Goal: Information Seeking & Learning: Find contact information

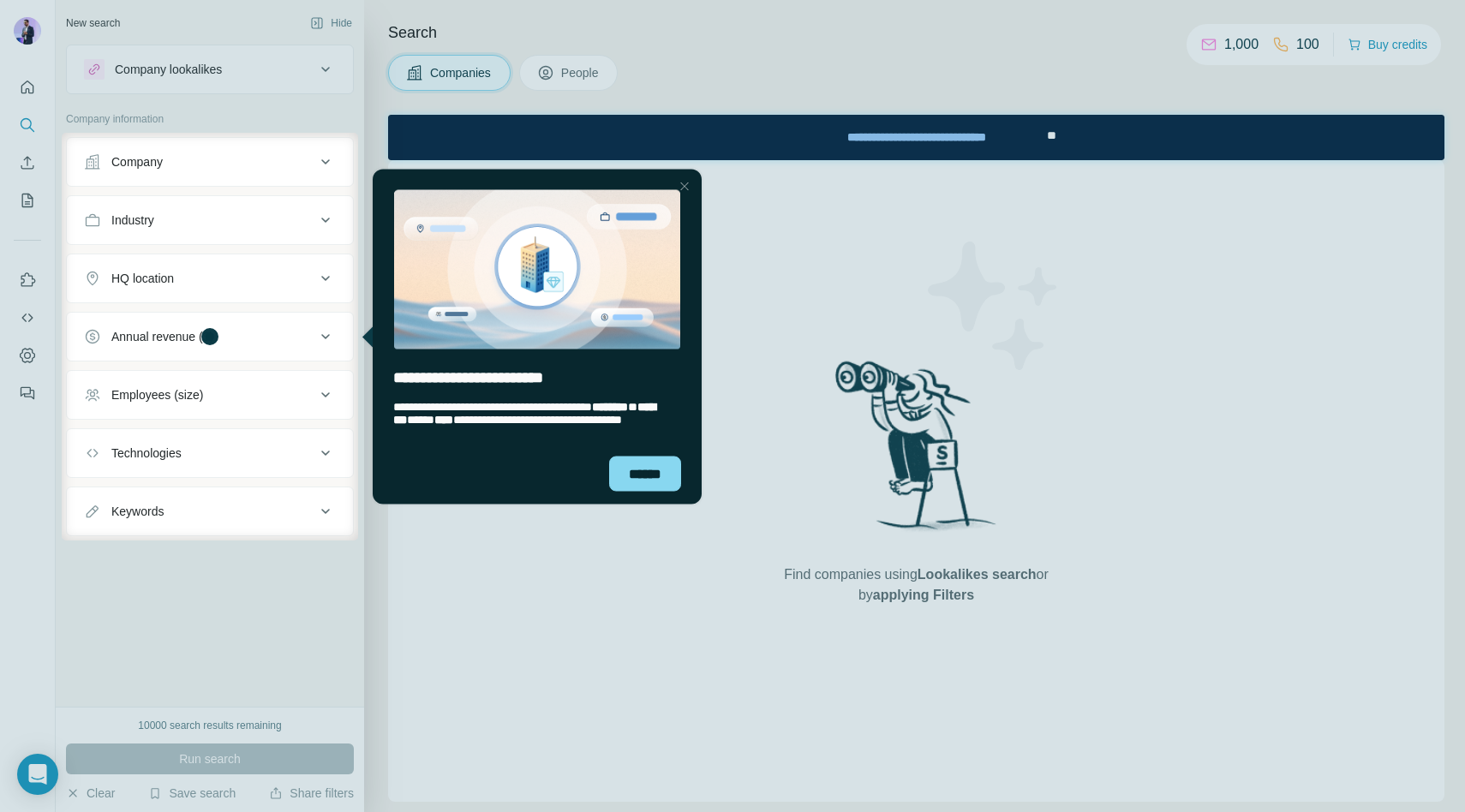
click at [18, 33] on div at bounding box center [732, 66] width 1465 height 133
click at [623, 467] on div "******" at bounding box center [645, 473] width 72 height 35
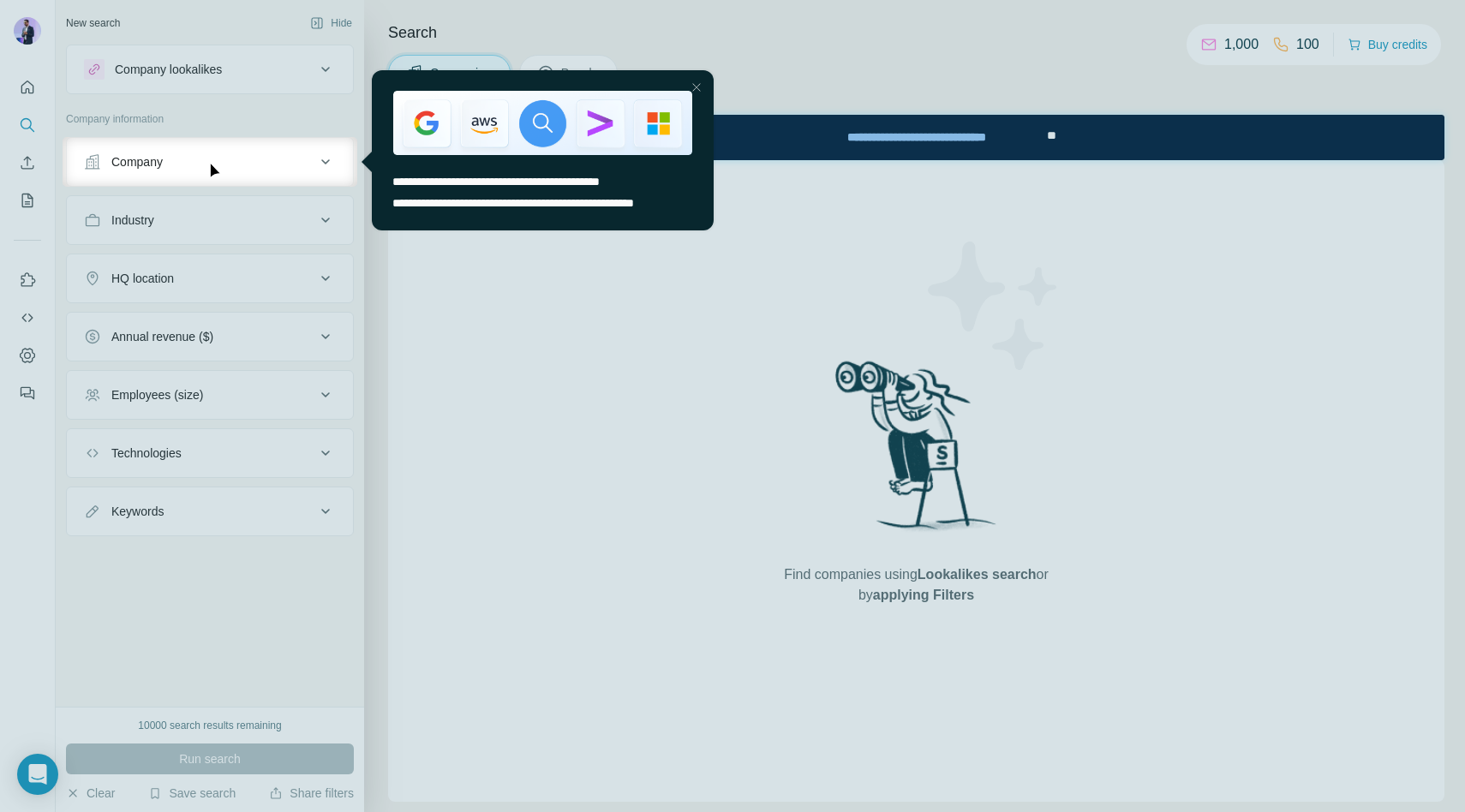
click at [699, 88] on div "Close Step" at bounding box center [696, 87] width 20 height 20
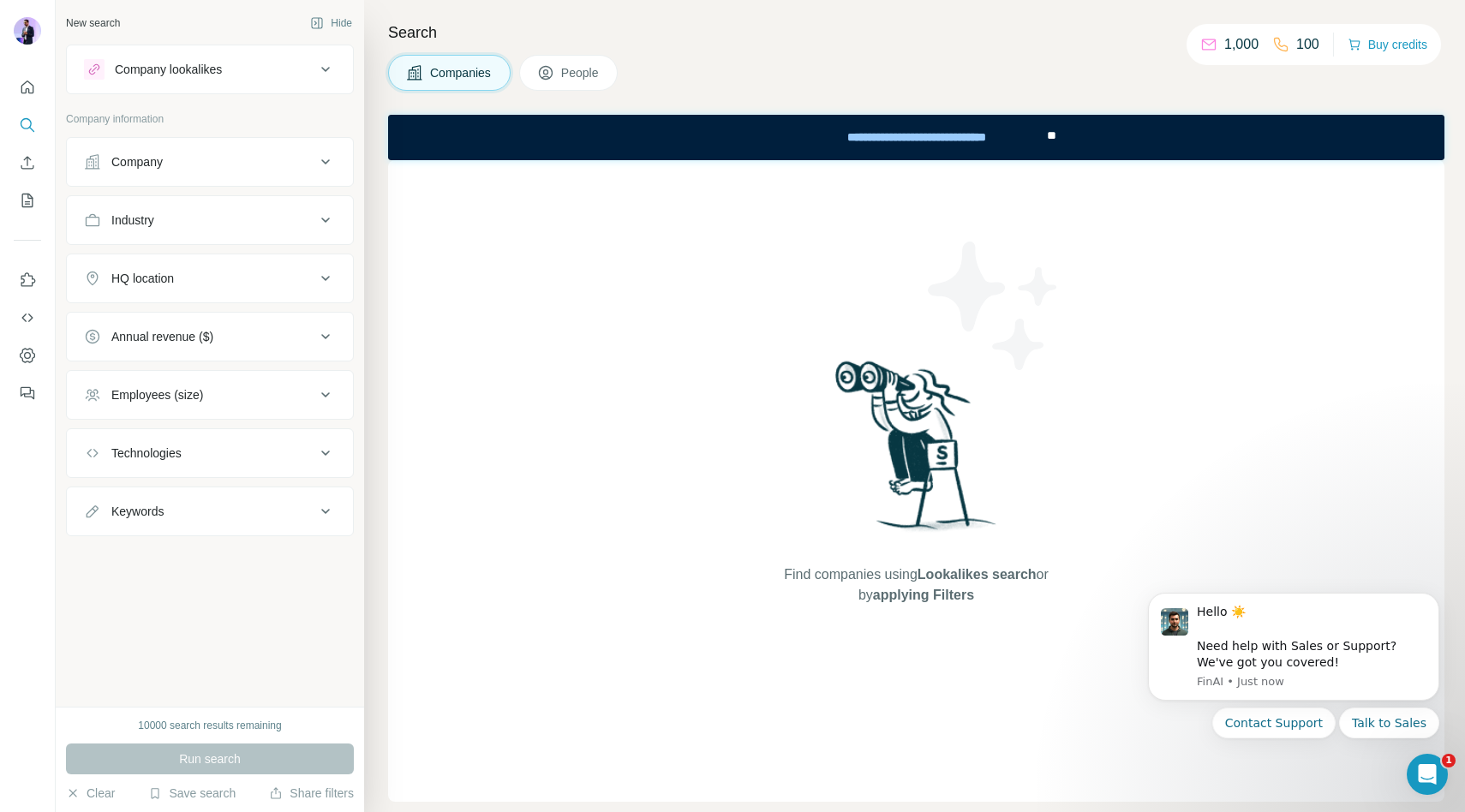
click at [555, 364] on div "Find companies using Lookalikes search or by applying Filters" at bounding box center [916, 481] width 1057 height 641
click at [571, 81] on button "People" at bounding box center [568, 73] width 100 height 36
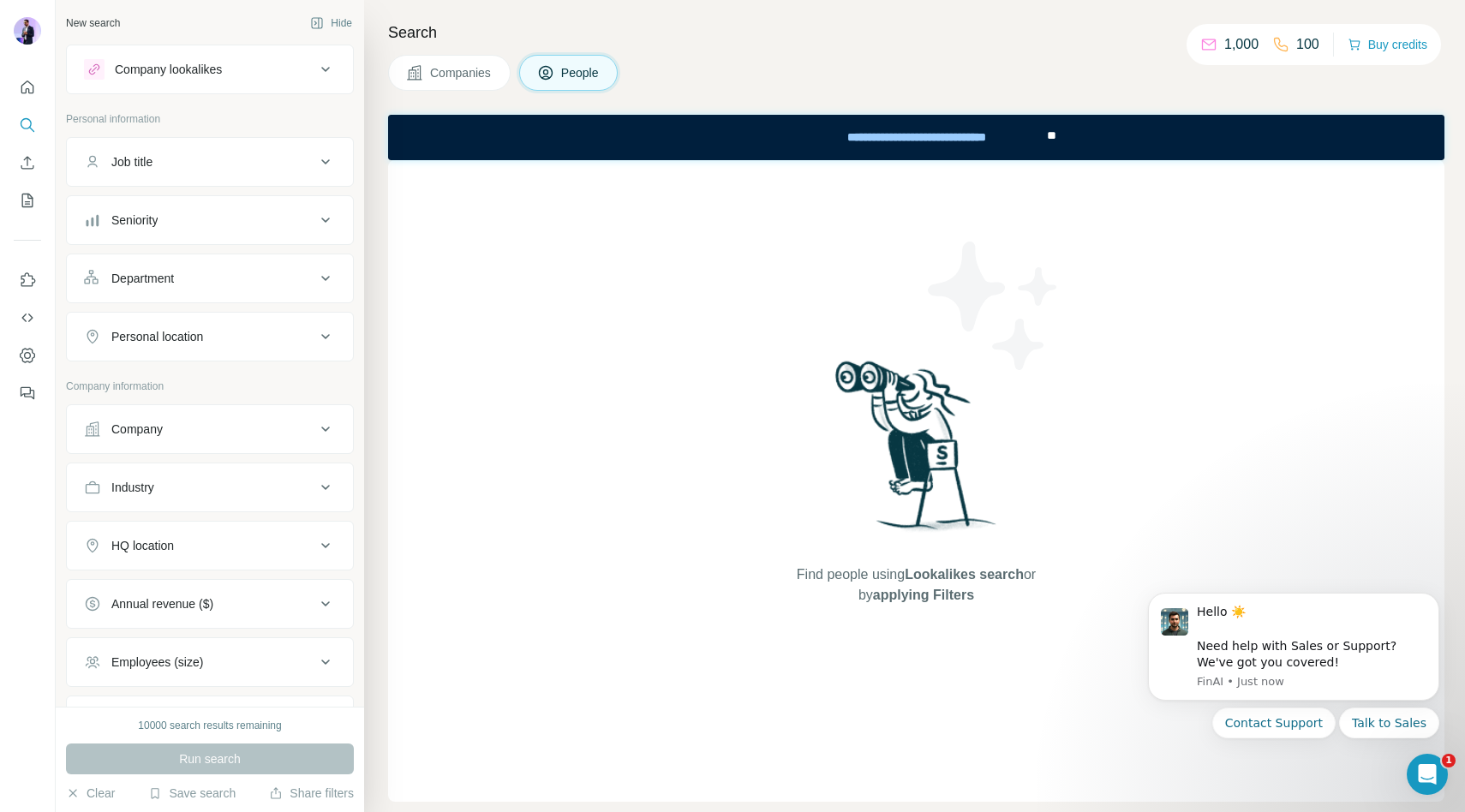
click at [207, 447] on button "Company" at bounding box center [209, 429] width 286 height 41
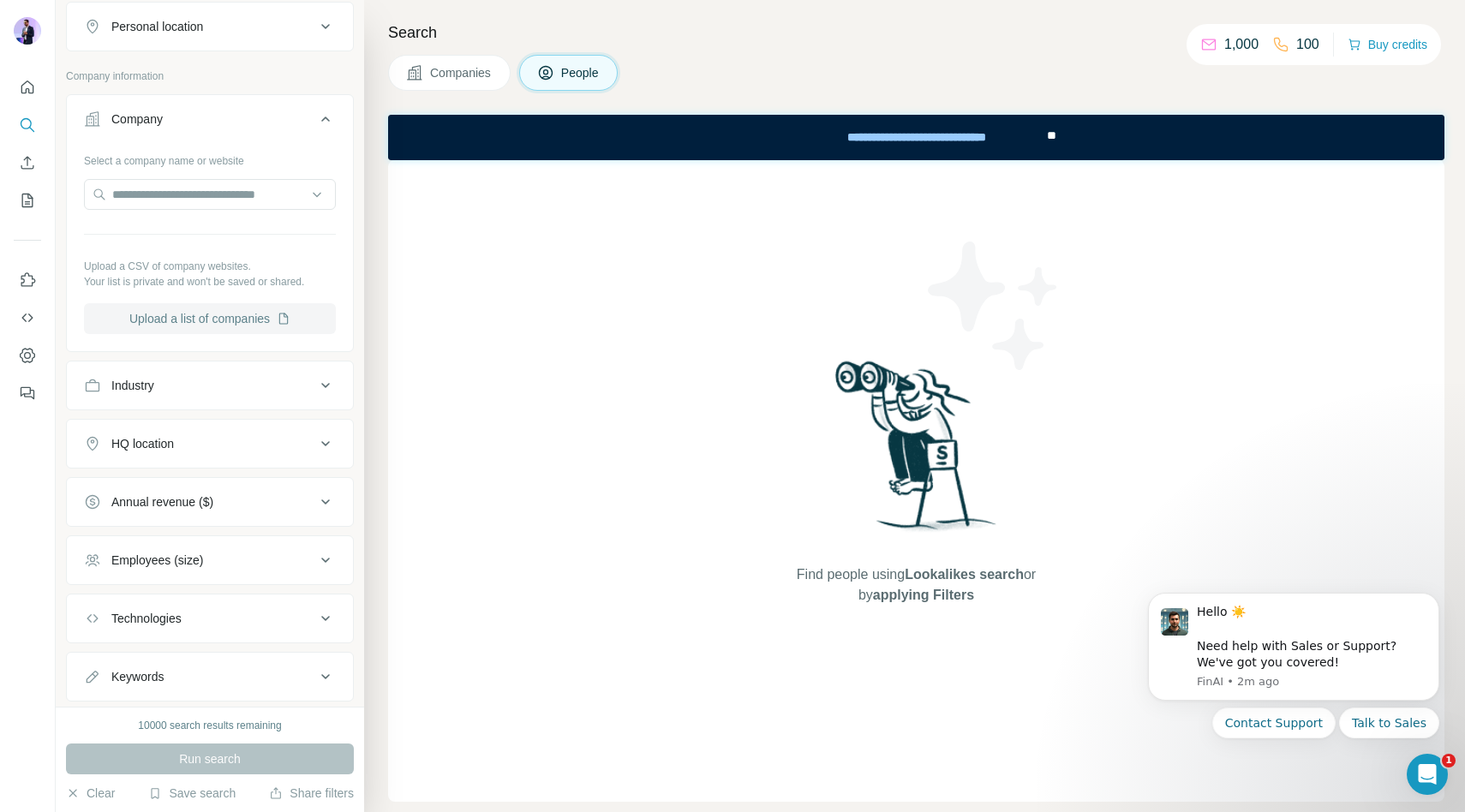
scroll to position [303, 0]
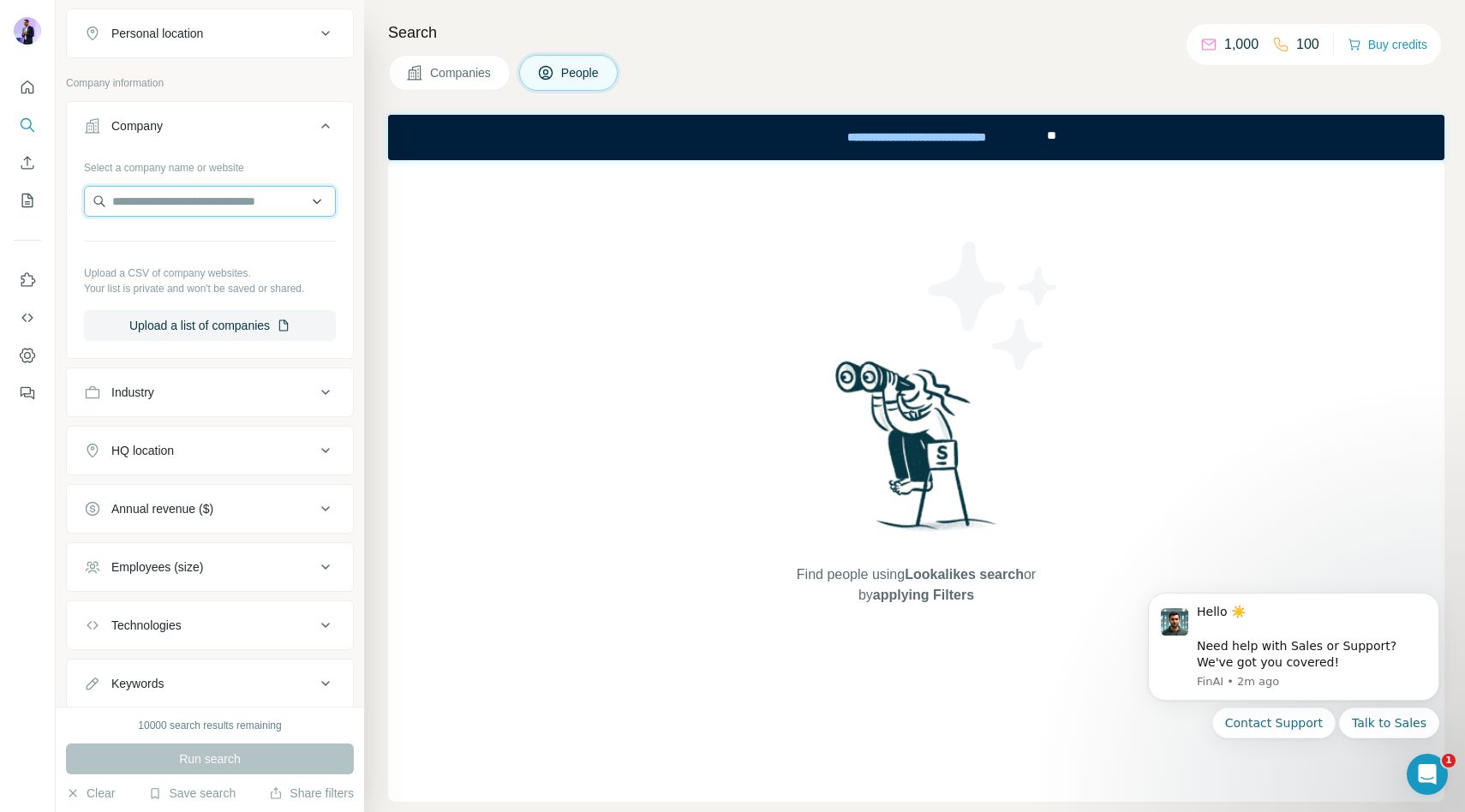
click at [201, 203] on input "text" at bounding box center [210, 202] width 252 height 31
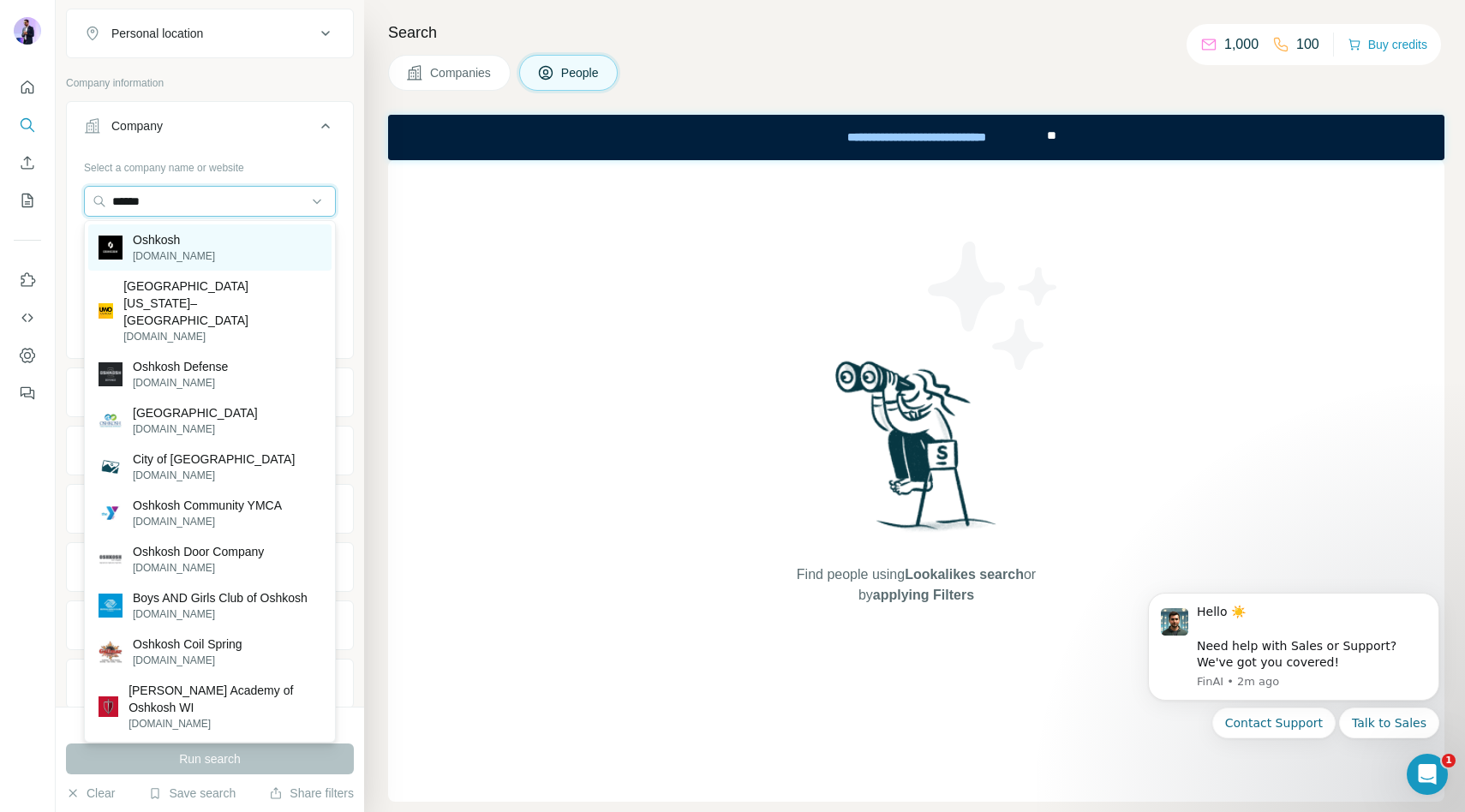
type input "******"
click at [180, 259] on p "[DOMAIN_NAME]" at bounding box center [174, 256] width 82 height 16
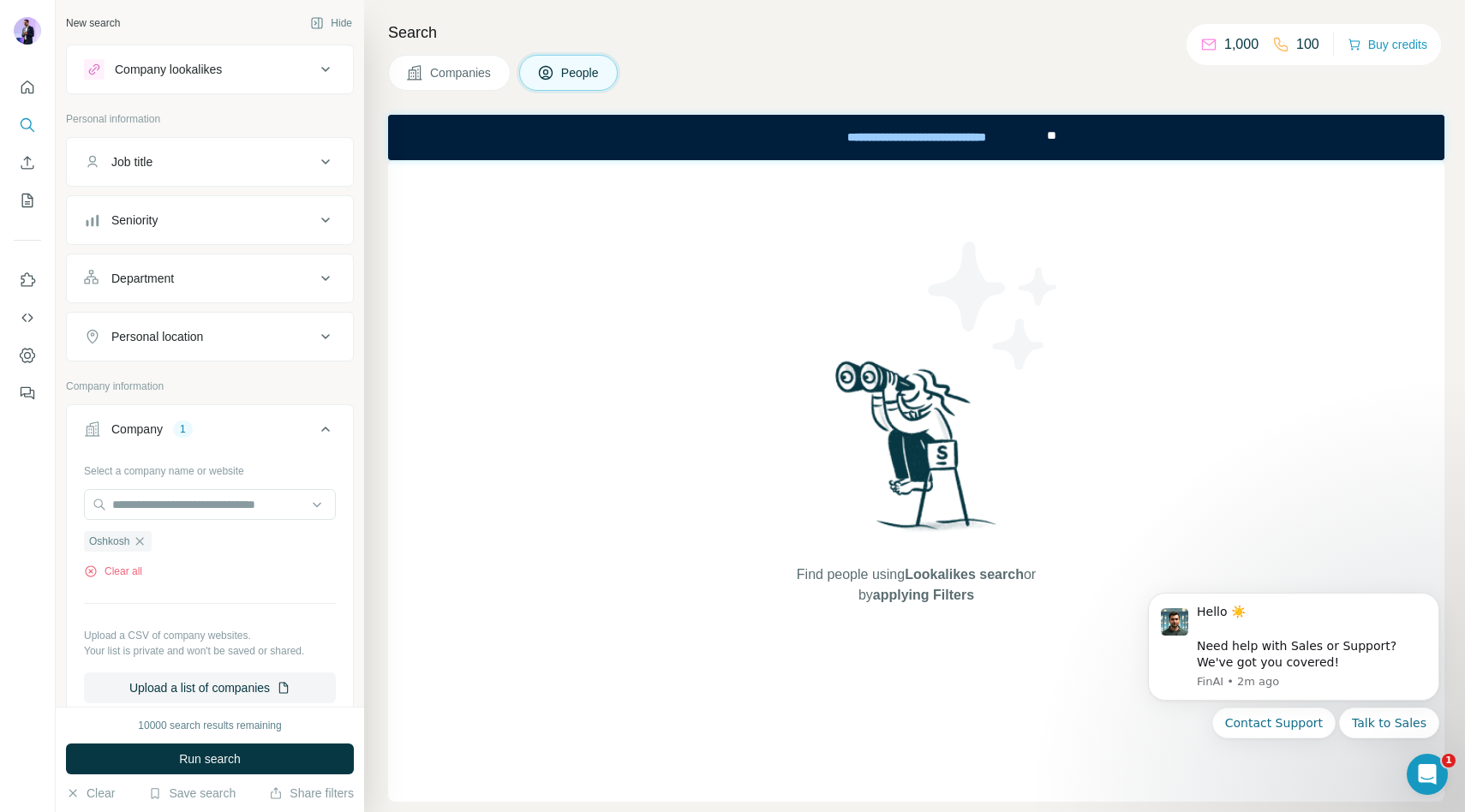
click at [228, 154] on div "Job title" at bounding box center [200, 162] width 232 height 17
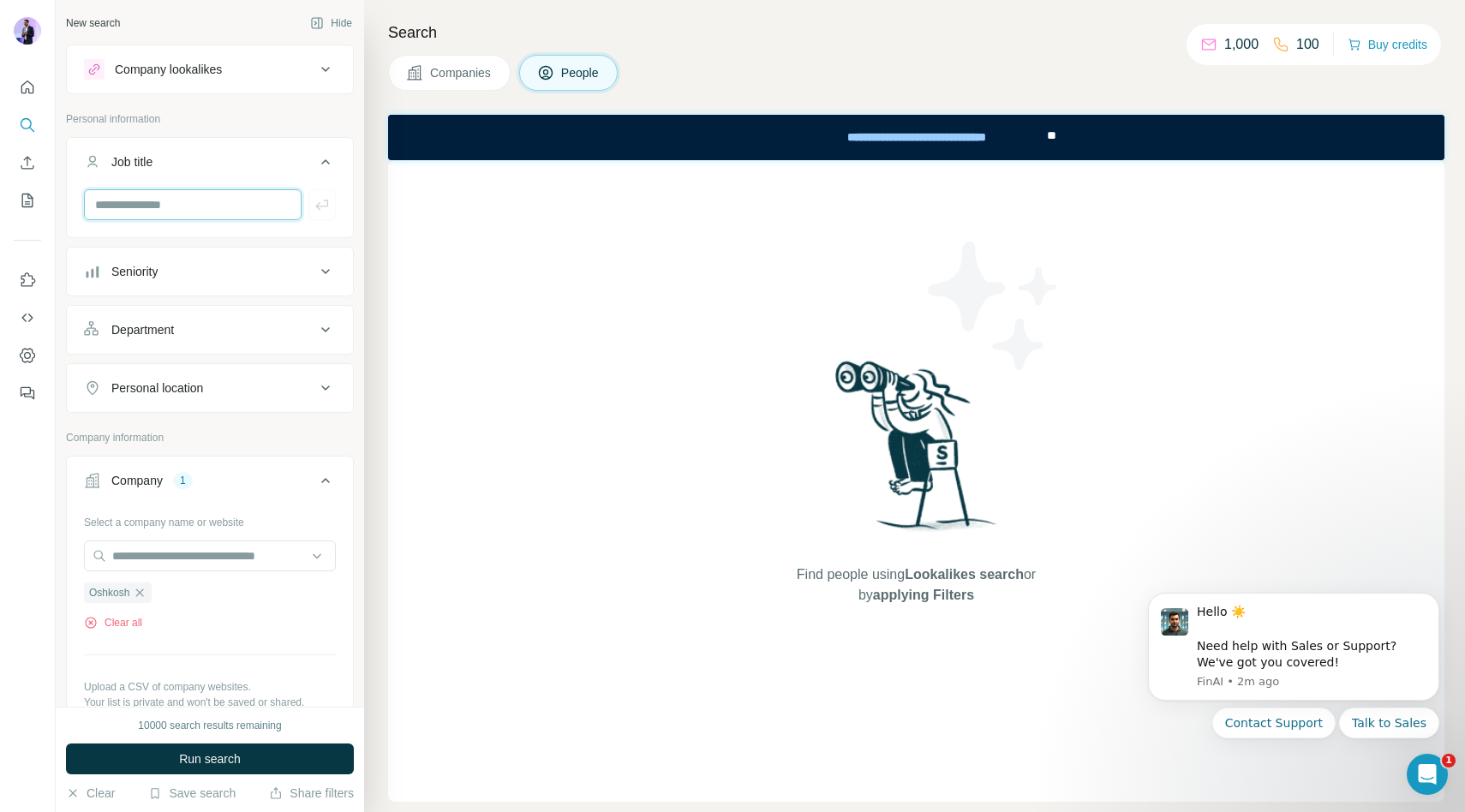
click at [212, 208] on input "text" at bounding box center [193, 204] width 217 height 31
type input "**********"
click at [332, 211] on button "button" at bounding box center [322, 204] width 27 height 31
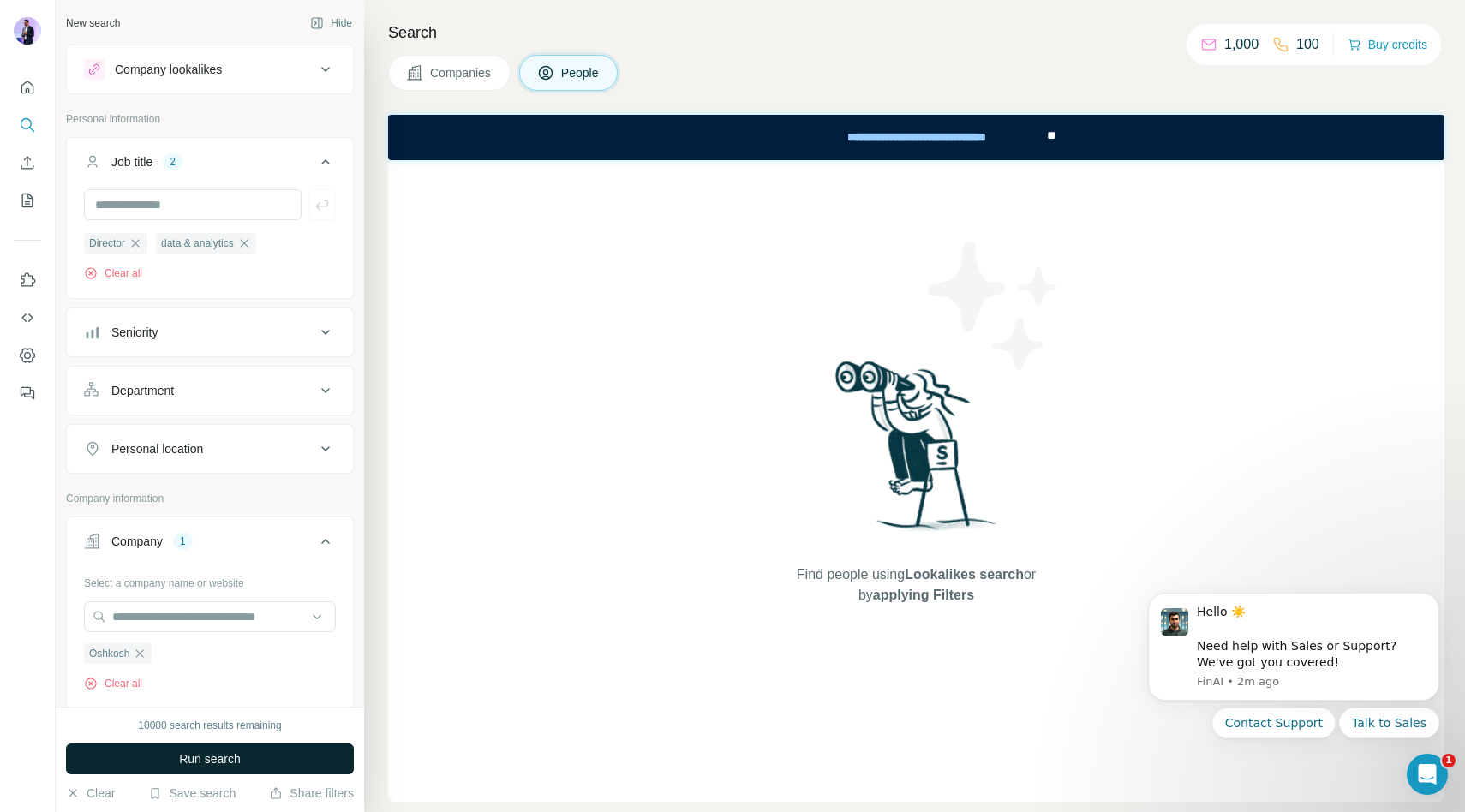
click at [241, 761] on button "Run search" at bounding box center [209, 759] width 288 height 31
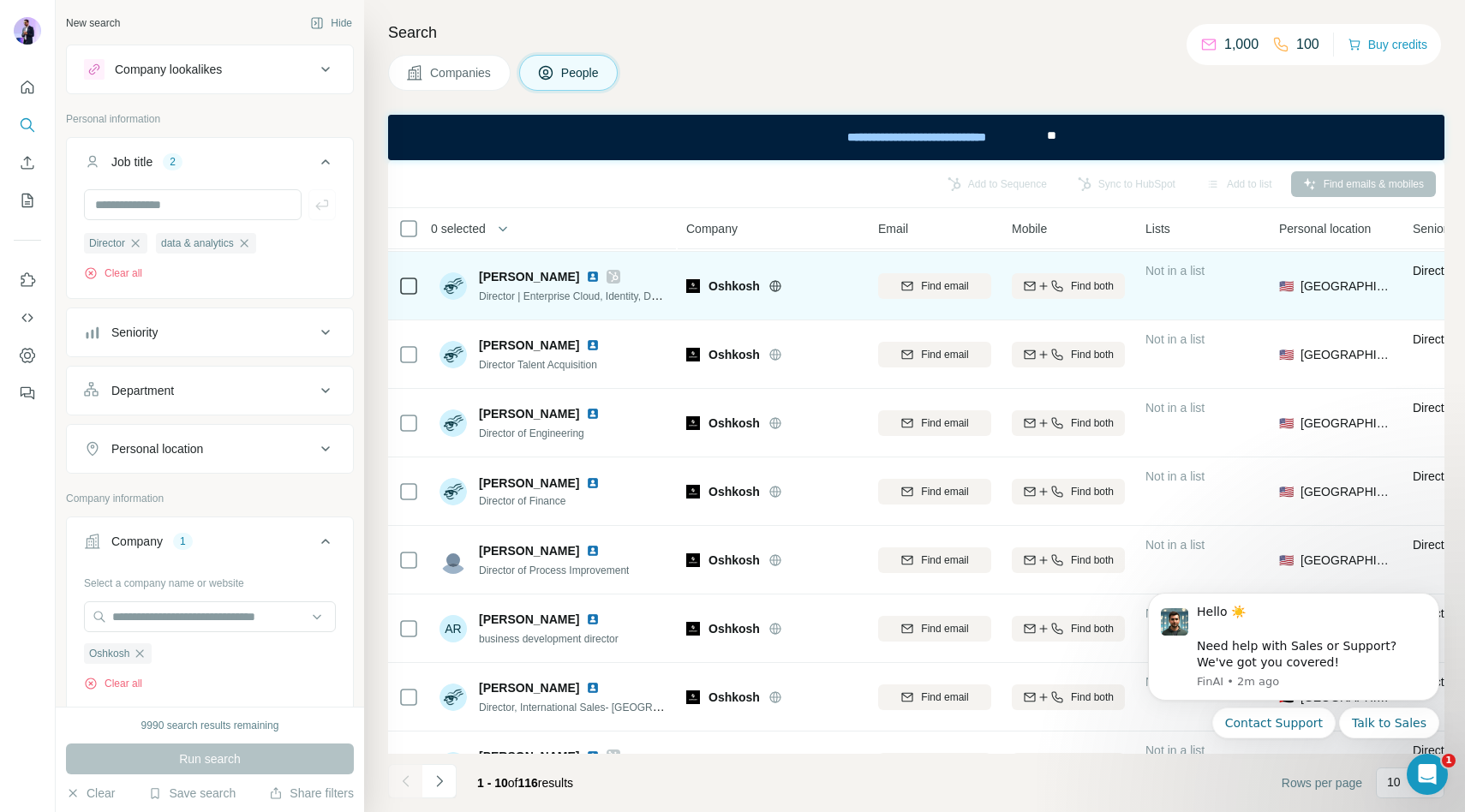
scroll to position [180, 0]
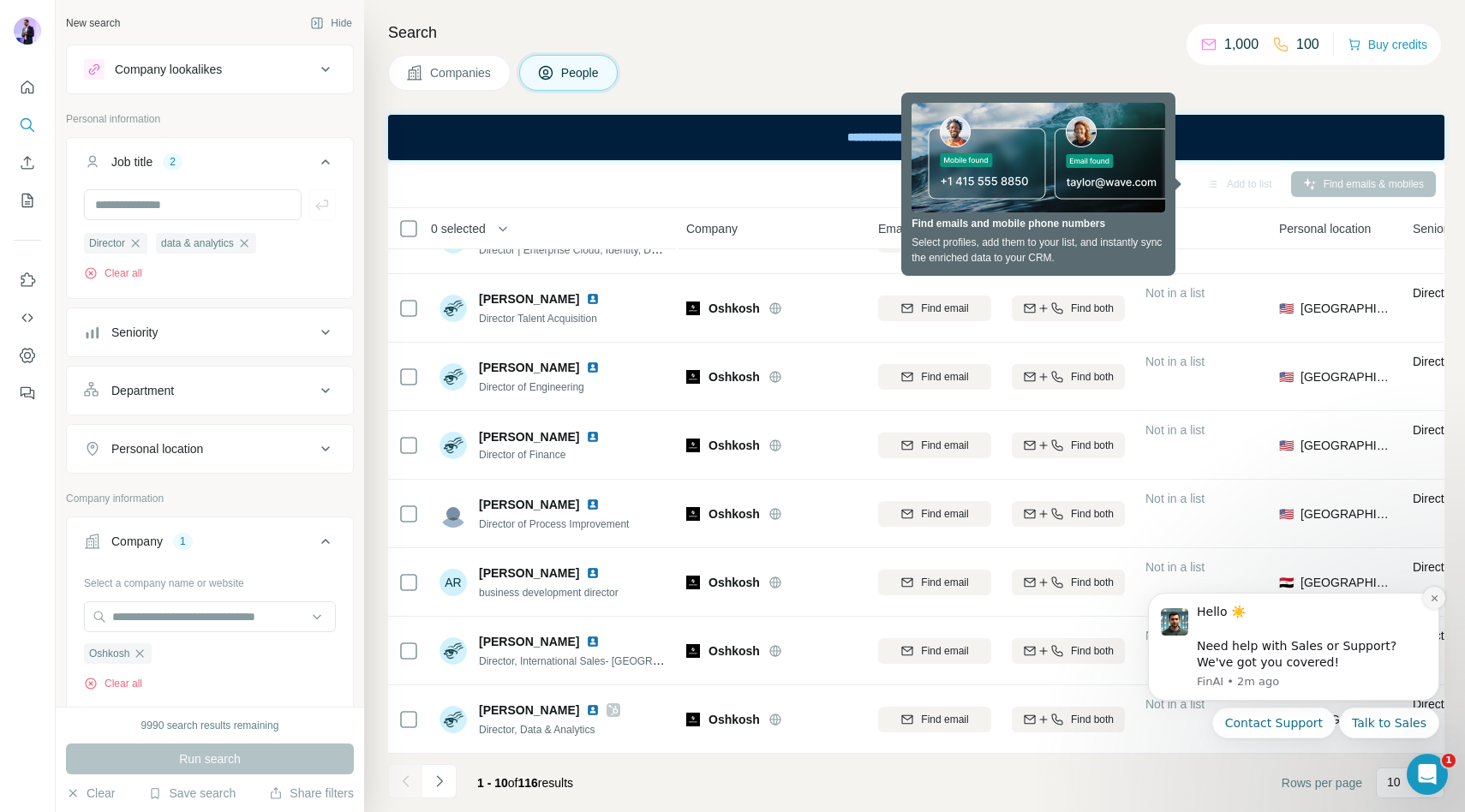
click at [1437, 602] on icon "Dismiss notification" at bounding box center [1435, 598] width 10 height 10
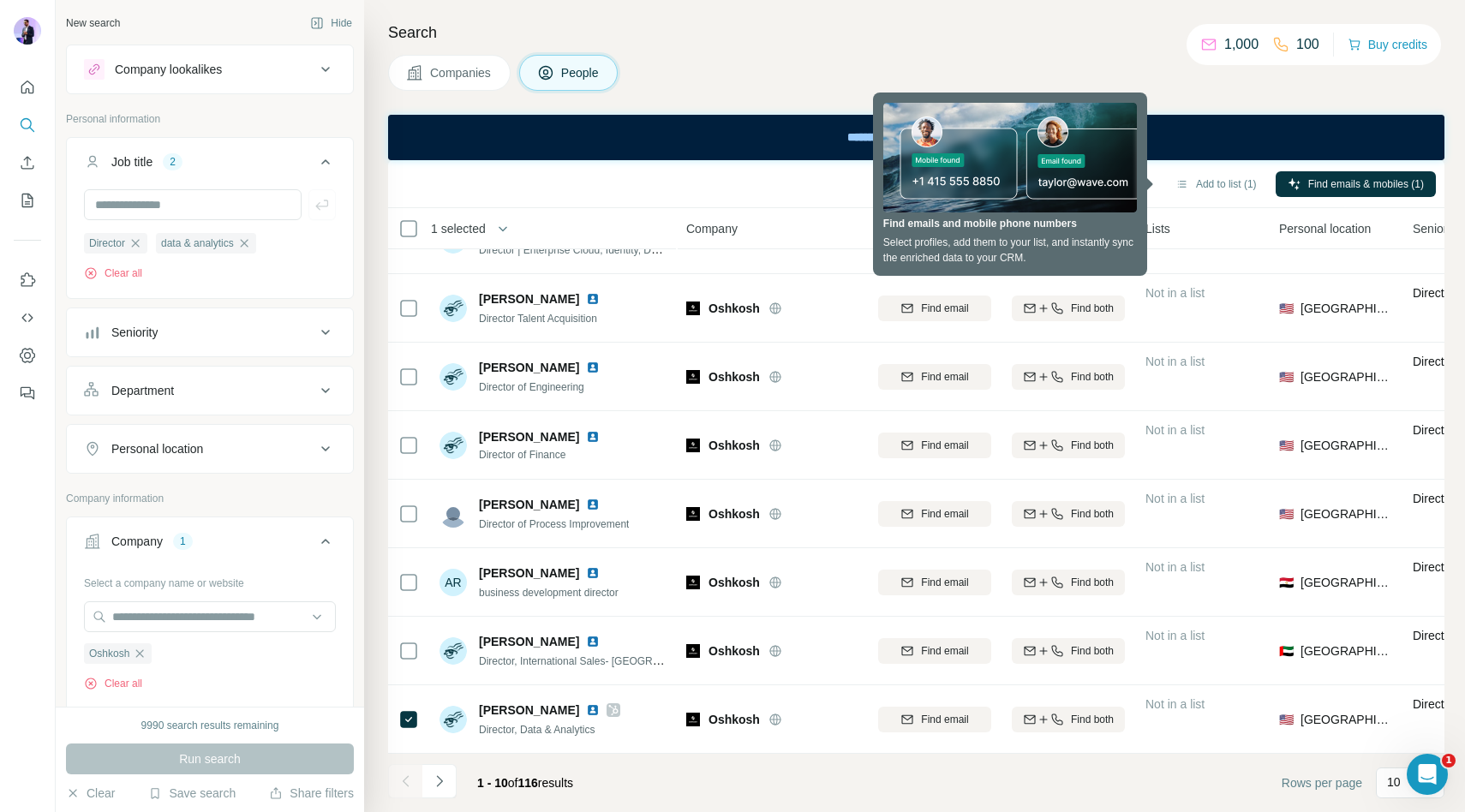
click at [1071, 59] on div "Companies People" at bounding box center [916, 73] width 1057 height 36
click at [1183, 186] on icon "button" at bounding box center [1182, 184] width 14 height 14
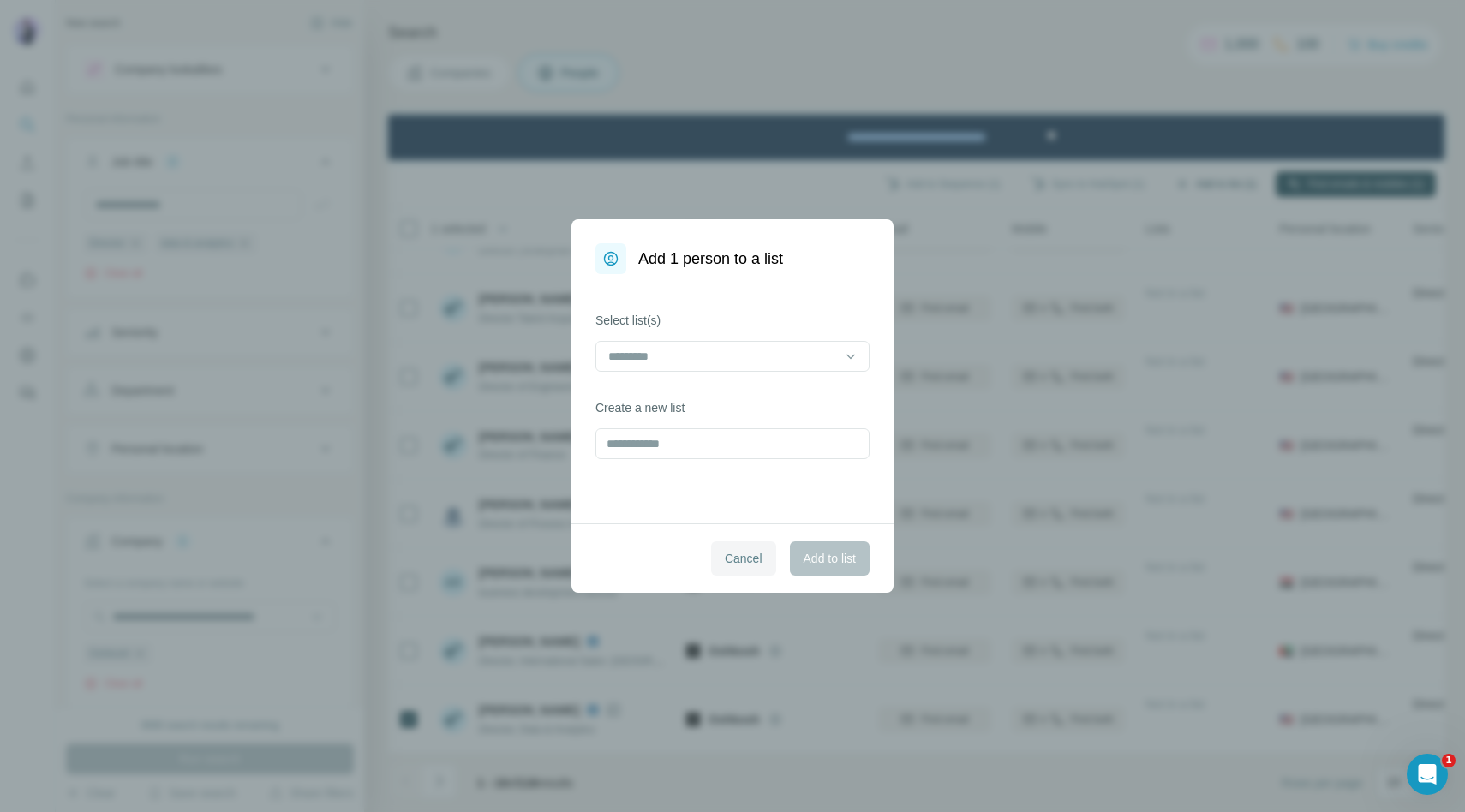
click at [748, 554] on span "Cancel" at bounding box center [744, 558] width 38 height 17
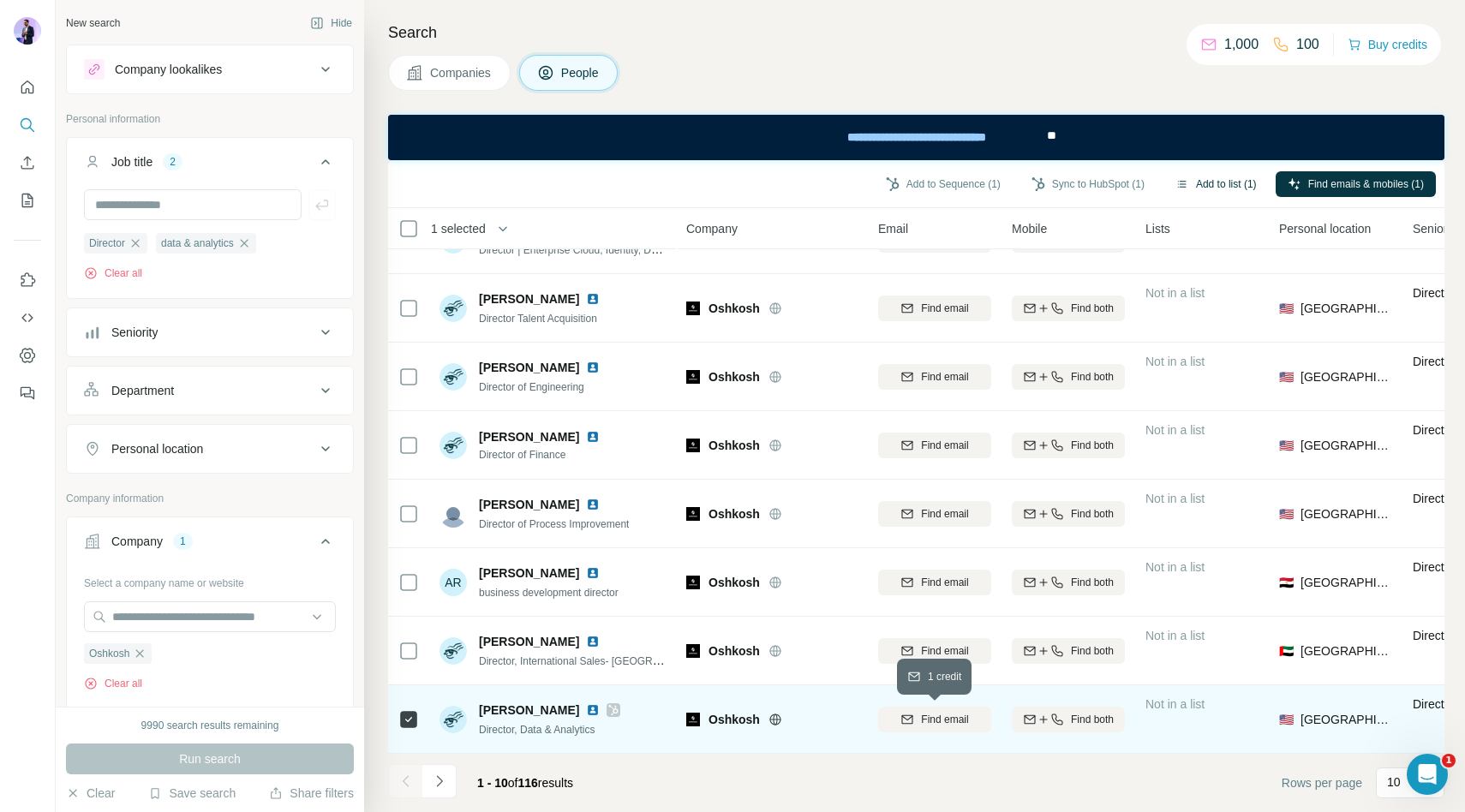
click at [927, 725] on span "Find email" at bounding box center [944, 719] width 48 height 16
click at [32, 201] on icon "My lists" at bounding box center [27, 201] width 11 height 14
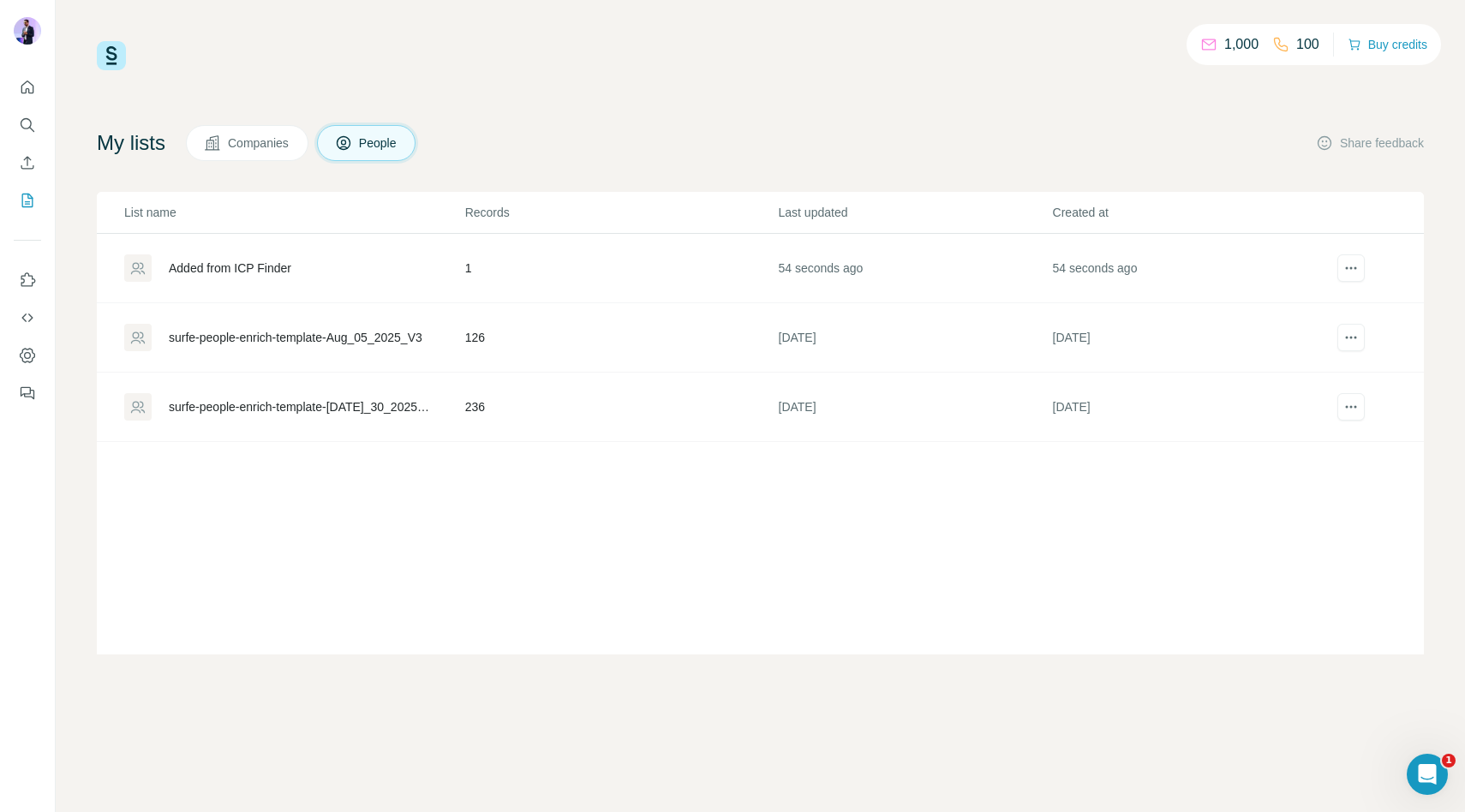
click at [217, 261] on div "Added from ICP Finder" at bounding box center [230, 268] width 122 height 17
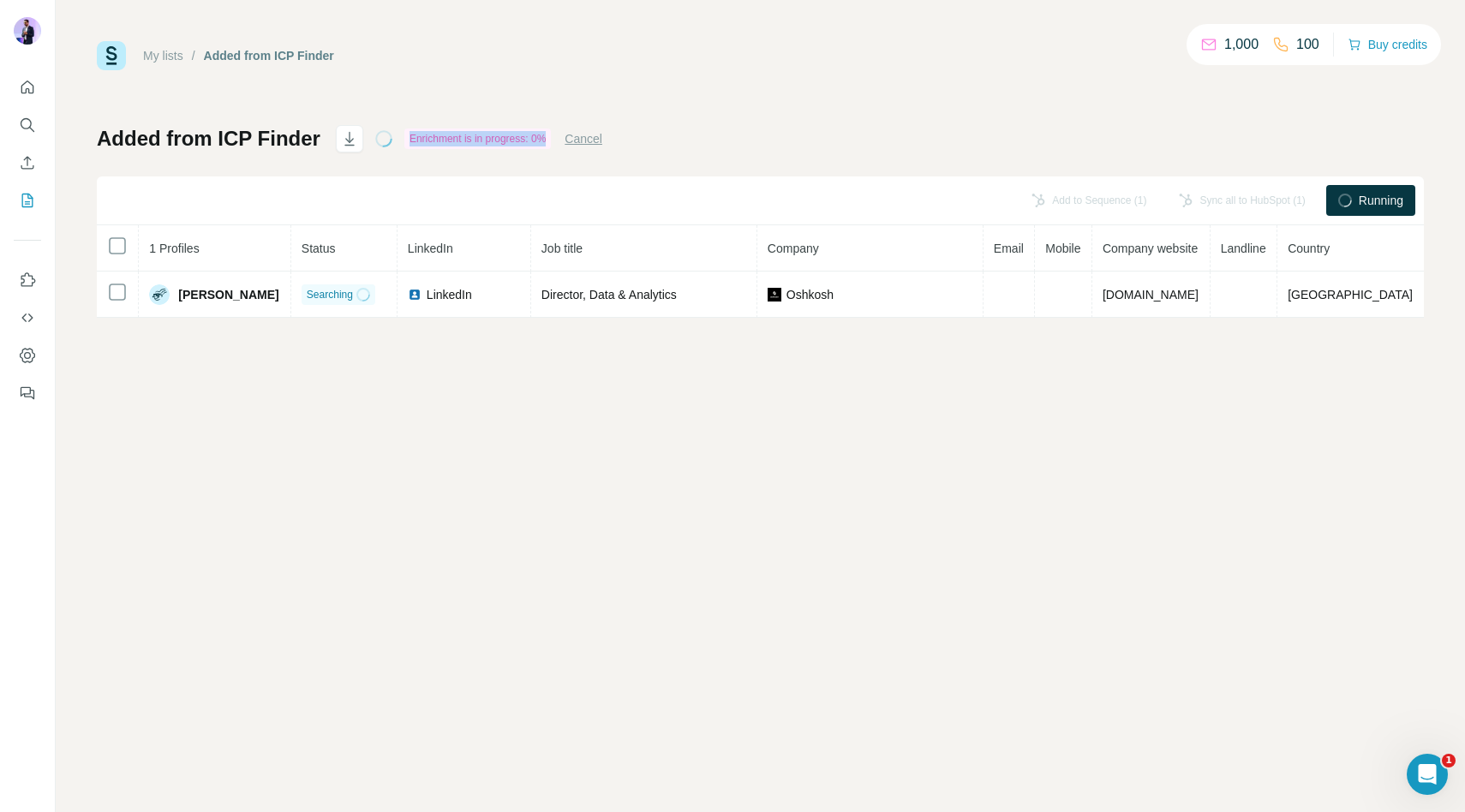
drag, startPoint x: 411, startPoint y: 140, endPoint x: 544, endPoint y: 140, distance: 133.0
click at [544, 140] on div "Enrichment is in progress: 0%" at bounding box center [477, 139] width 146 height 20
copy div "Enrichment is in progress: 0%"
click at [624, 656] on div "My lists / Added from ICP Finder 1,000 100 Buy credits Added from ICP Finder En…" at bounding box center [760, 406] width 1410 height 812
